Goal: Communication & Community: Ask a question

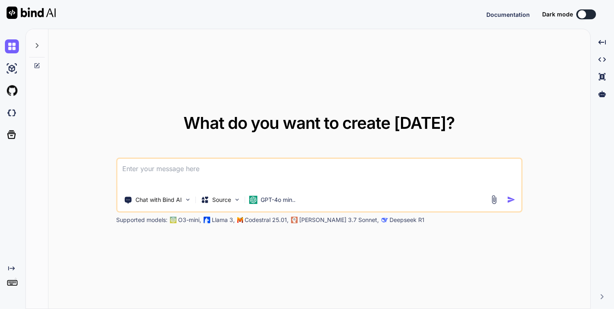
type textarea "x"
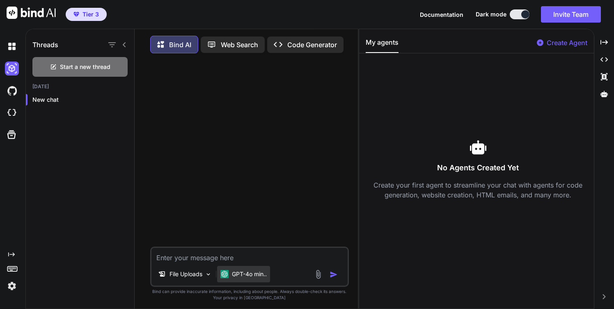
scroll to position [4, 0]
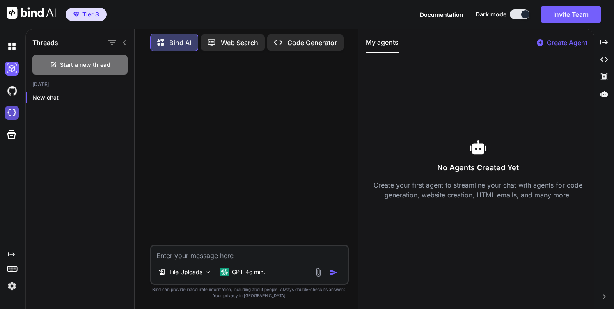
click at [10, 112] on img at bounding box center [12, 113] width 14 height 14
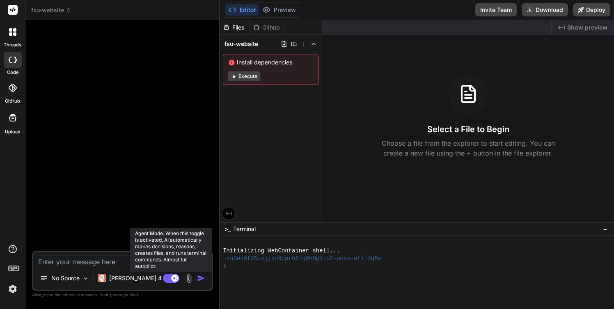
click at [175, 278] on icon at bounding box center [175, 278] width 4 height 4
click at [167, 278] on icon at bounding box center [167, 278] width 4 height 4
click at [175, 279] on rect at bounding box center [174, 278] width 7 height 7
click at [166, 277] on rect at bounding box center [167, 278] width 7 height 7
type textarea "x"
